Goal: Task Accomplishment & Management: Complete application form

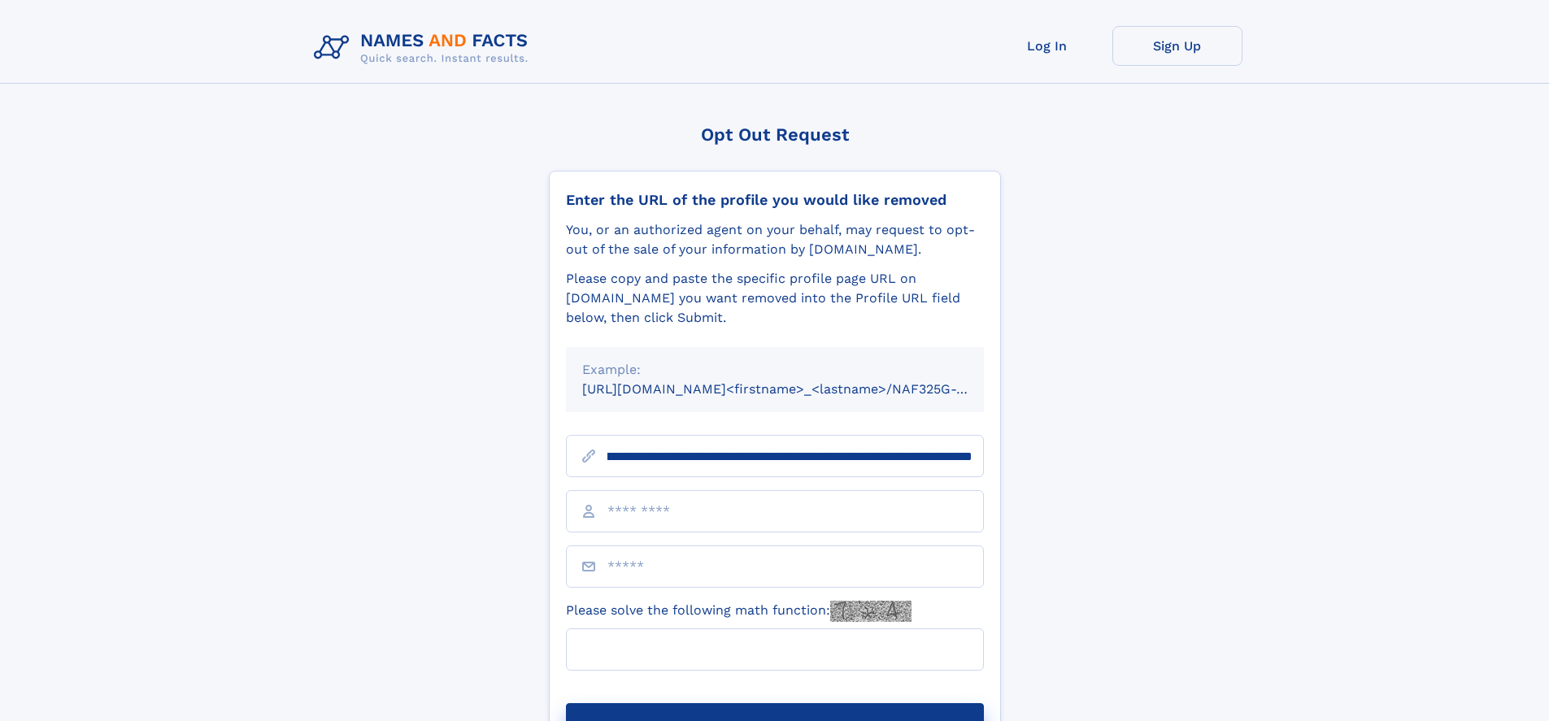
scroll to position [0, 224]
type input "**********"
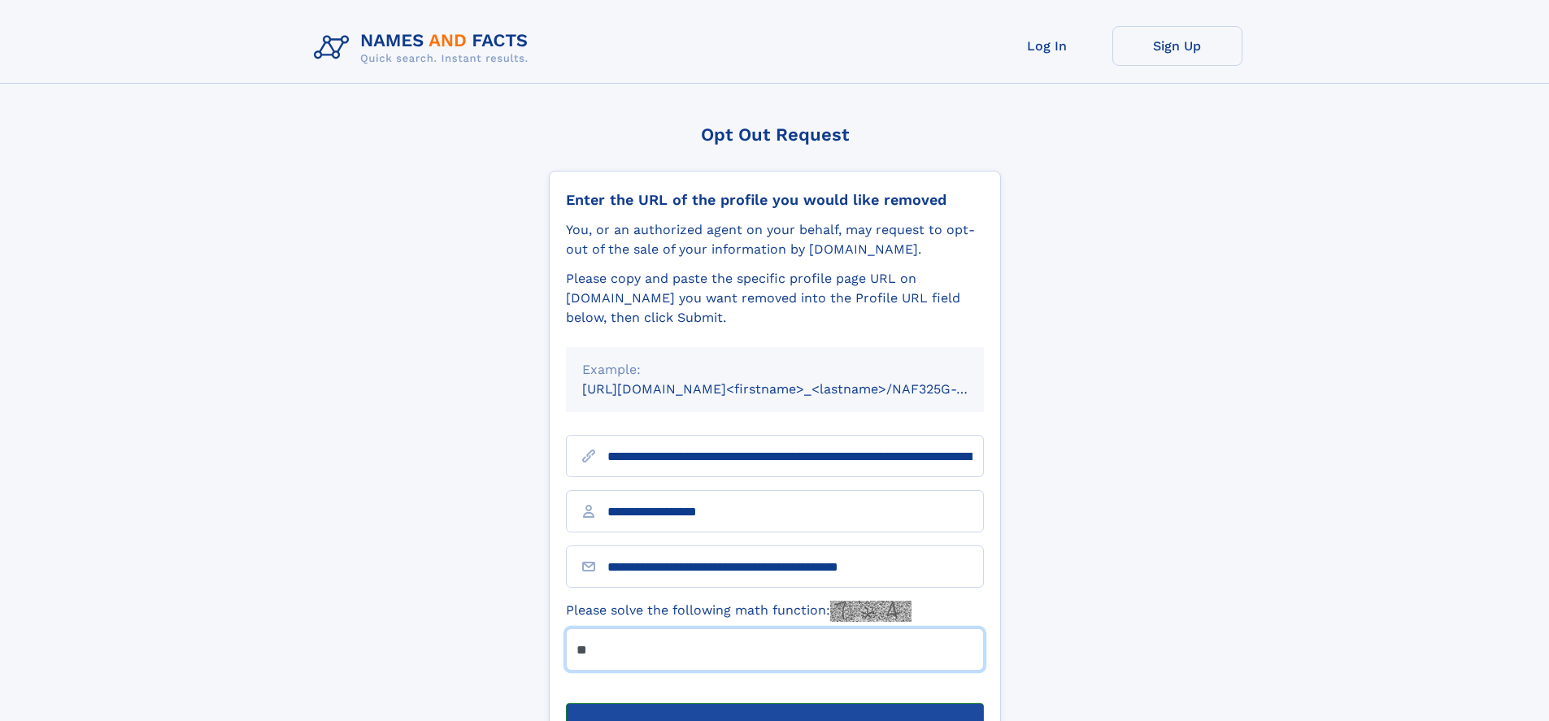
type input "**"
click at [774, 703] on button "Submit Opt Out Request" at bounding box center [775, 729] width 418 height 52
